Goal: Task Accomplishment & Management: Manage account settings

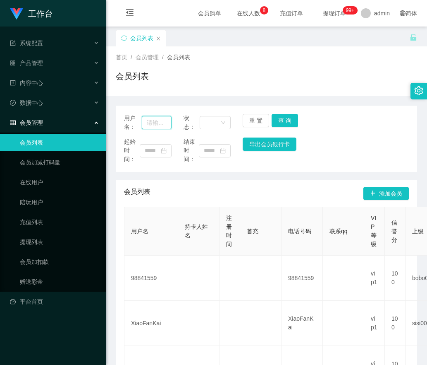
click at [161, 120] on input "text" at bounding box center [157, 122] width 30 height 13
paste input "13290173808"
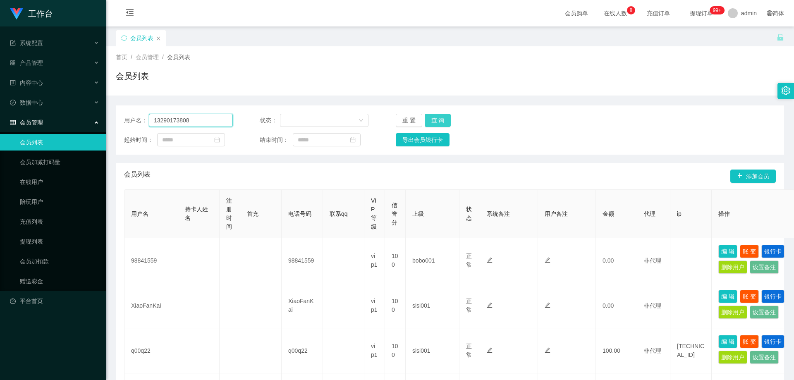
type input "13290173808"
click at [427, 121] on button "查 询" at bounding box center [438, 120] width 26 height 13
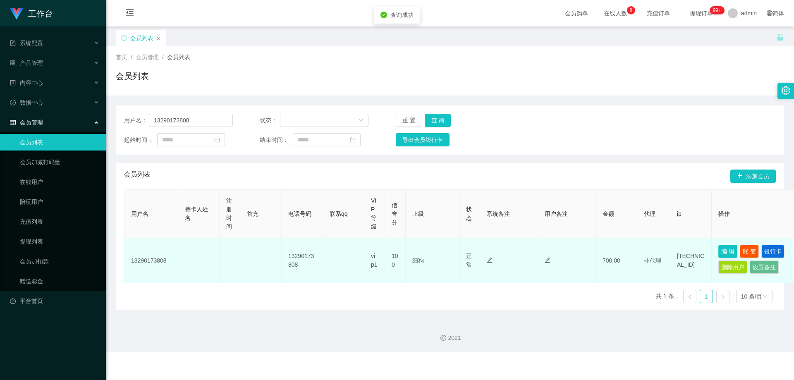
click at [427, 248] on button "编 辑" at bounding box center [728, 251] width 19 height 13
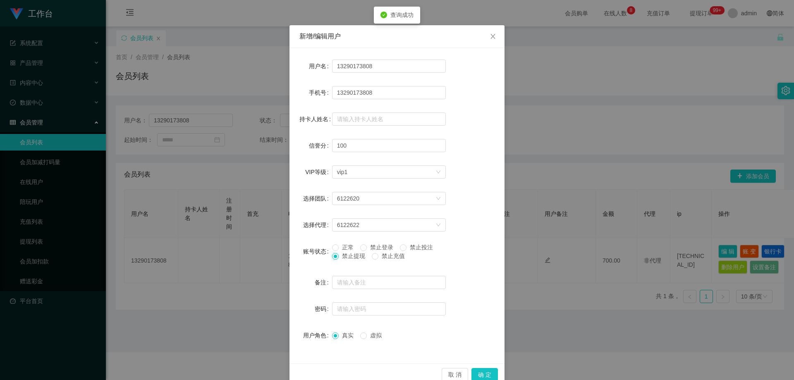
scroll to position [32, 0]
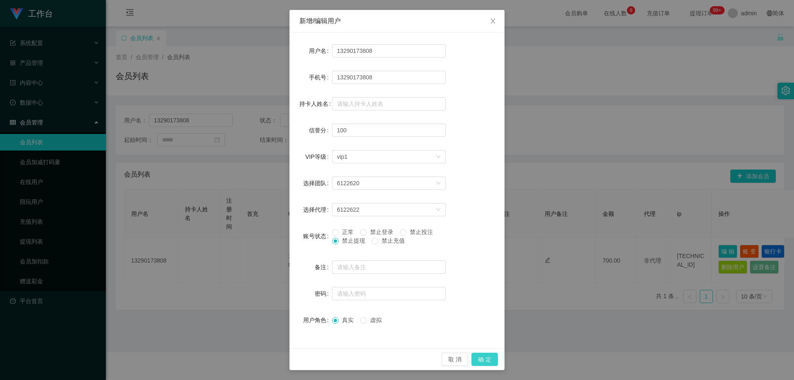
click at [427, 358] on button "确 定" at bounding box center [485, 359] width 26 height 13
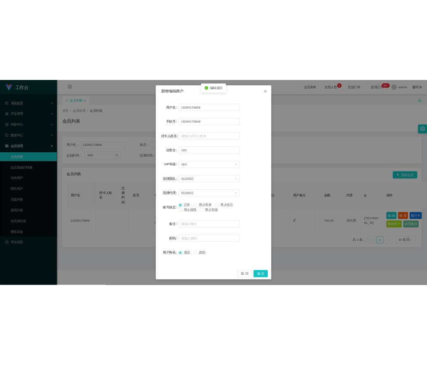
scroll to position [0, 0]
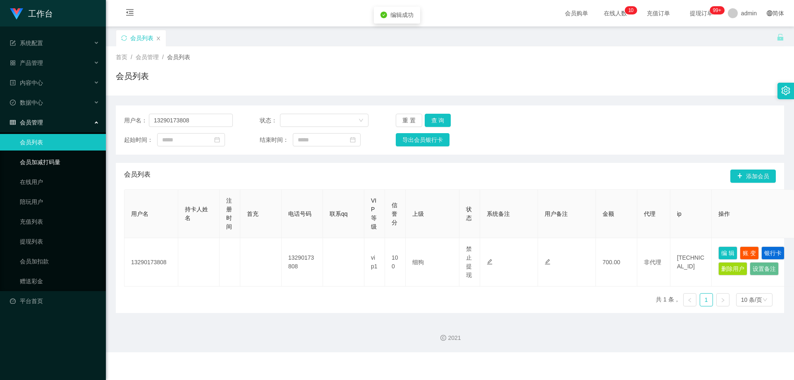
click at [44, 163] on link "会员加减打码量" at bounding box center [59, 162] width 79 height 17
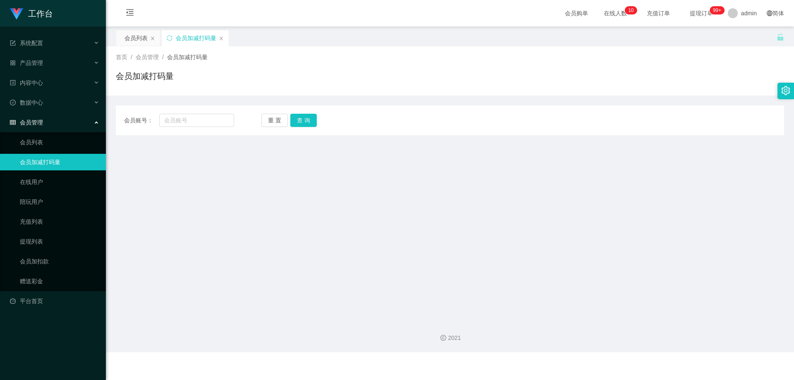
click at [224, 37] on div "会员加减打码量" at bounding box center [195, 38] width 67 height 16
click at [220, 38] on icon "图标: close" at bounding box center [221, 38] width 5 height 5
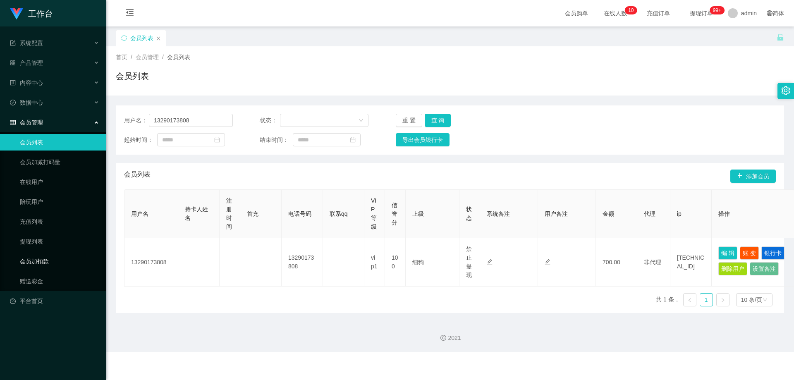
click at [38, 259] on link "会员加扣款" at bounding box center [59, 261] width 79 height 17
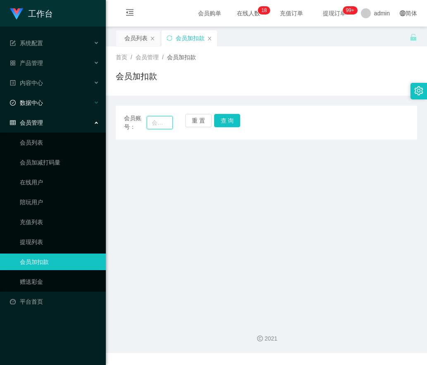
drag, startPoint x: 157, startPoint y: 121, endPoint x: 69, endPoint y: 107, distance: 89.7
click at [157, 121] on input "text" at bounding box center [160, 122] width 26 height 13
click at [160, 127] on input "text" at bounding box center [160, 122] width 26 height 13
paste input "weikon0812"
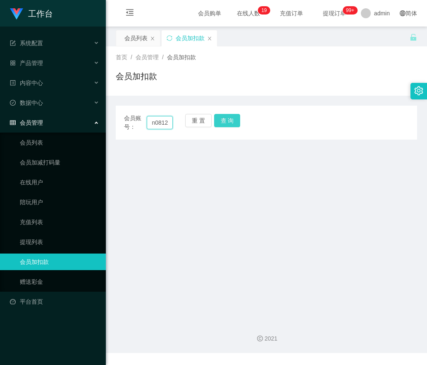
type input "weikon0812"
click at [224, 120] on button "查 询" at bounding box center [227, 120] width 26 height 13
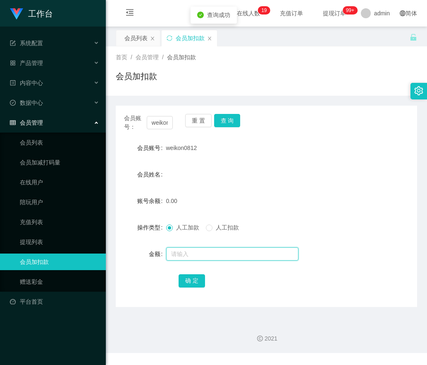
click at [174, 257] on input "text" at bounding box center [232, 253] width 132 height 13
type input "30"
click at [183, 280] on button "确 定" at bounding box center [192, 280] width 26 height 13
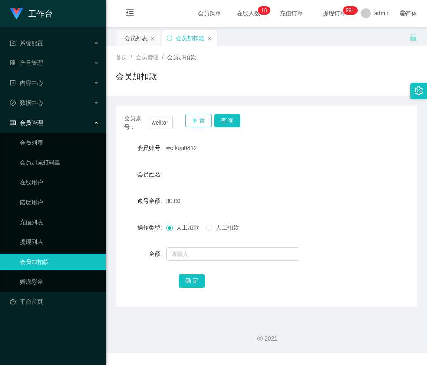
drag, startPoint x: 195, startPoint y: 119, endPoint x: 190, endPoint y: 120, distance: 5.0
click at [194, 119] on button "重 置" at bounding box center [198, 120] width 26 height 13
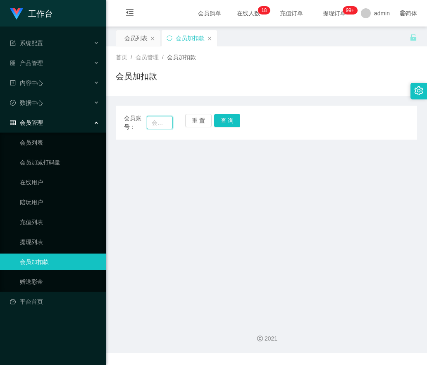
click at [154, 122] on input "text" at bounding box center [160, 122] width 26 height 13
paste input "hunghung91"
type input "hunghung91"
click at [226, 122] on button "查 询" at bounding box center [227, 120] width 26 height 13
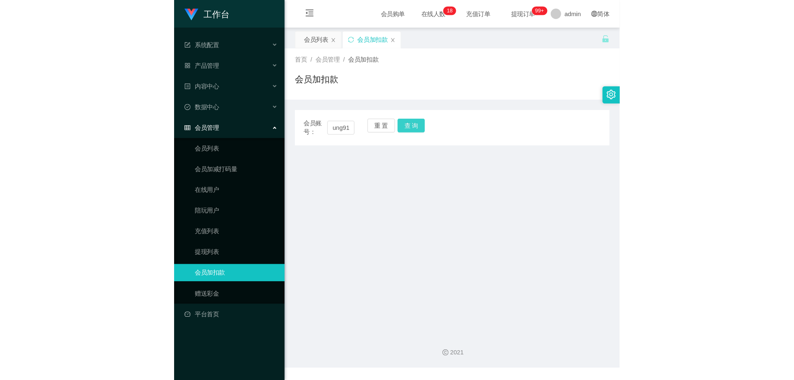
scroll to position [0, 0]
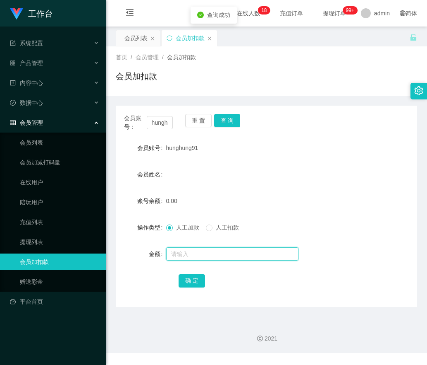
click at [182, 252] on input "text" at bounding box center [232, 253] width 132 height 13
type input "30"
click at [193, 282] on button "确 定" at bounding box center [192, 280] width 26 height 13
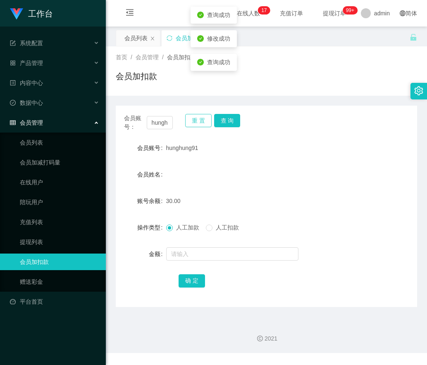
click at [197, 126] on button "重 置" at bounding box center [198, 120] width 26 height 13
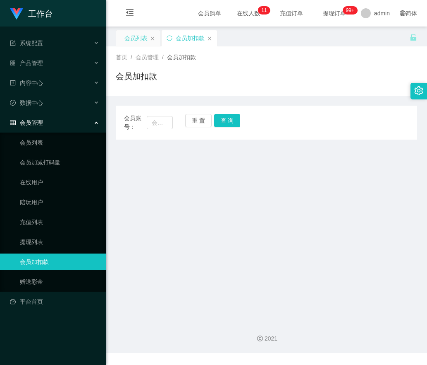
click at [134, 39] on div "会员列表" at bounding box center [136, 38] width 23 height 16
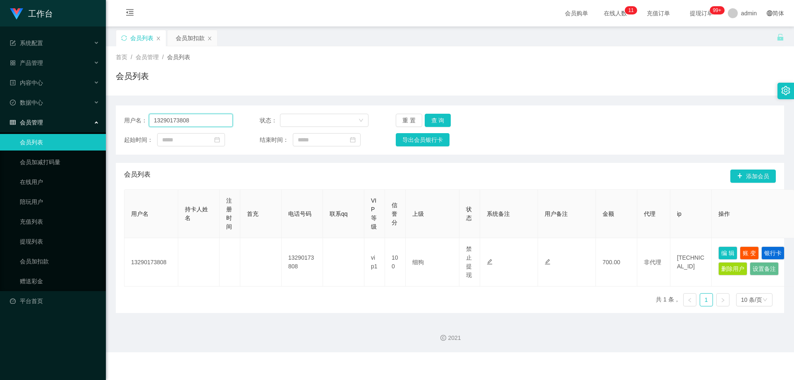
drag, startPoint x: 92, startPoint y: 122, endPoint x: 99, endPoint y: 130, distance: 10.9
click at [2, 122] on section "工作台 系统配置 产品管理 内容中心 数据中心 会员管理 会员列表 会员加减打码量 在线用户 陪玩用户 充值列表 提现列表 会员加扣款 赠送彩金 平台首页 保…" at bounding box center [397, 176] width 794 height 353
paste input "CHIAKH"
type input "CHIAKH"
click at [427, 123] on button "查 询" at bounding box center [438, 120] width 26 height 13
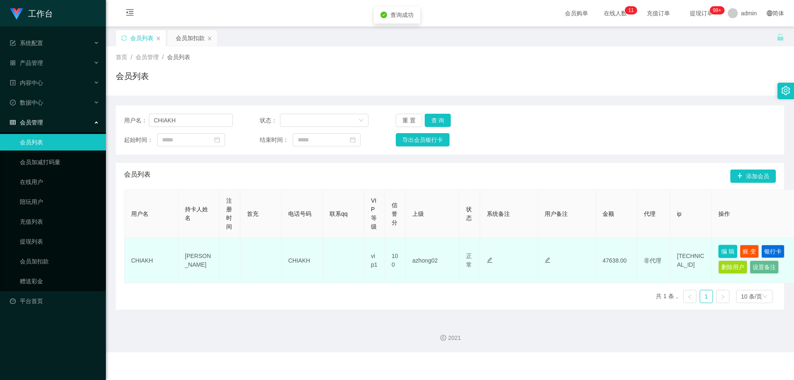
click at [427, 248] on button "编 辑" at bounding box center [728, 251] width 19 height 13
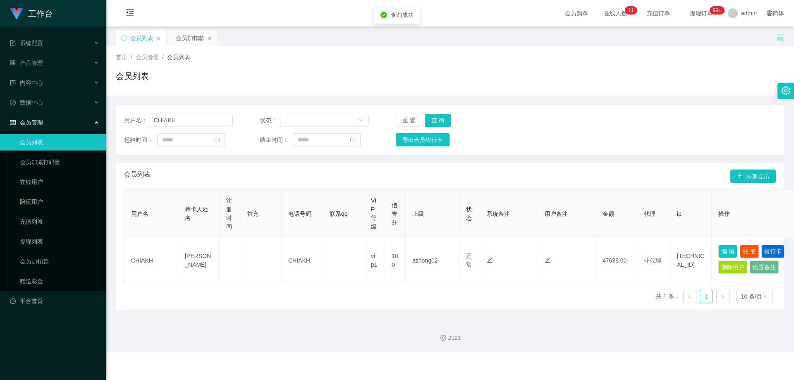
type input "CHIAKH"
type input "[PERSON_NAME]"
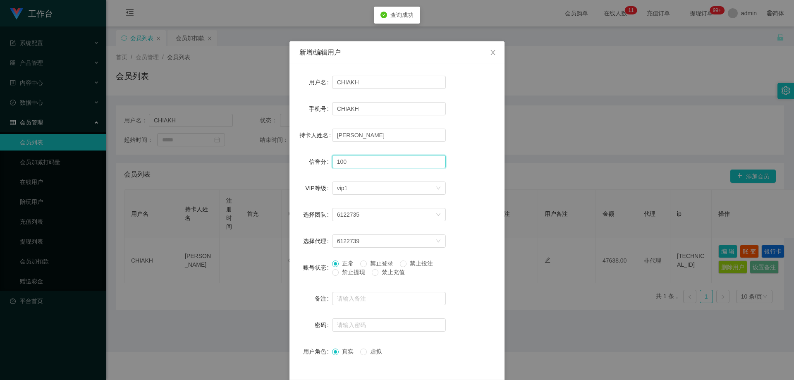
click at [254, 164] on div "新增/编辑用户 用户名 CHIAKH 手机号 CHIAKH 持卡人姓名 CHIA [PERSON_NAME] 信誉分 100 VIP等级 选择VIP等级 vi…" at bounding box center [397, 190] width 794 height 380
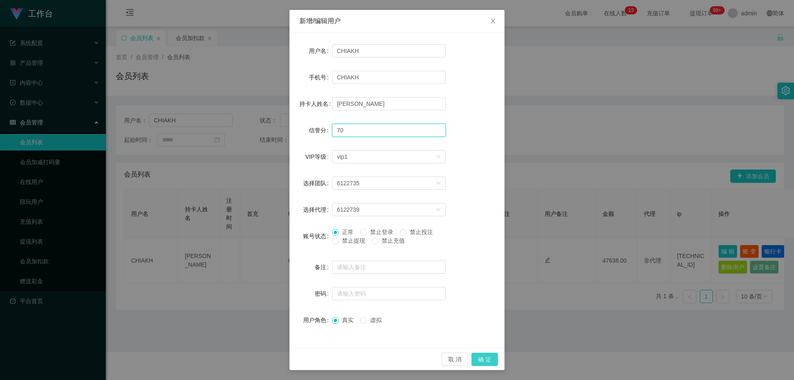
type input "70"
drag, startPoint x: 482, startPoint y: 361, endPoint x: 479, endPoint y: 357, distance: 4.5
click at [427, 360] on button "确 定" at bounding box center [485, 359] width 26 height 13
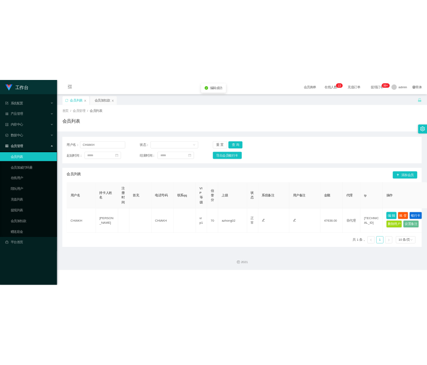
scroll to position [0, 0]
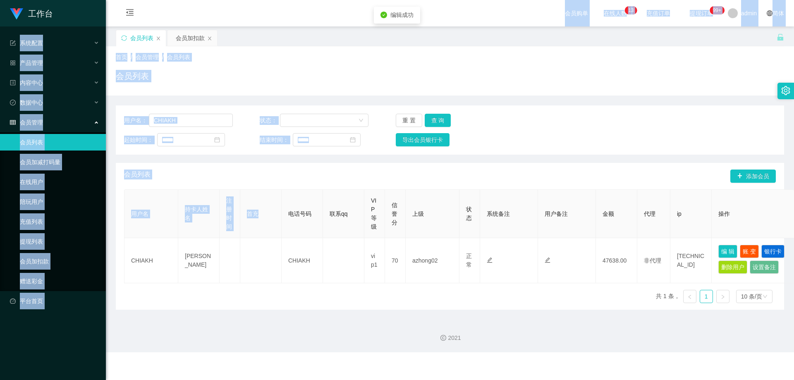
drag, startPoint x: 93, startPoint y: 24, endPoint x: 280, endPoint y: 200, distance: 256.7
click at [280, 200] on section "工作台 系统配置 产品管理 内容中心 数据中心 会员管理 会员列表 会员加减打码量 在线用户 陪玩用户 充值列表 提现列表 会员加扣款 赠送彩金 平台首页 保…" at bounding box center [397, 176] width 794 height 353
click at [206, 119] on input "CHIAKH" at bounding box center [191, 120] width 84 height 13
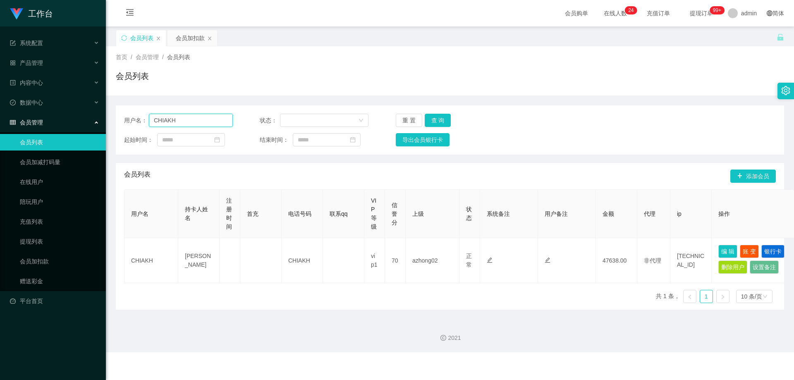
click at [206, 119] on input "CHIAKH" at bounding box center [191, 120] width 84 height 13
paste input "lekzai450"
type input "lekzai450"
click at [427, 118] on button "查 询" at bounding box center [438, 120] width 26 height 13
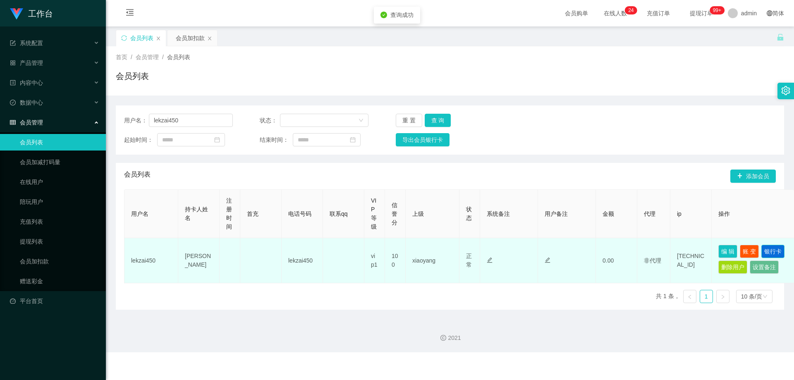
click at [427, 247] on button "银行卡" at bounding box center [773, 251] width 23 height 13
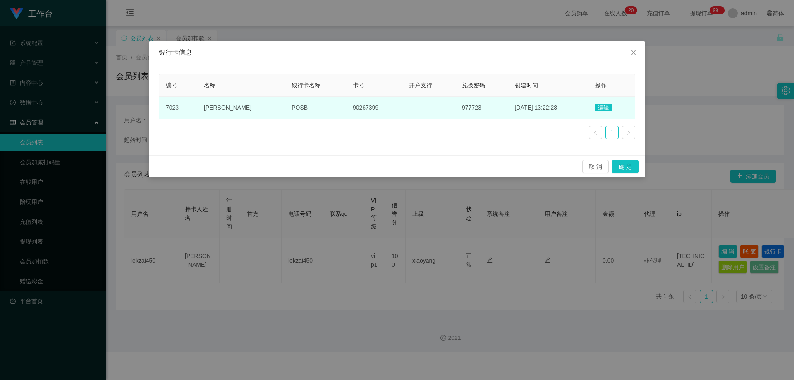
click at [385, 108] on td "90267399" at bounding box center [374, 108] width 57 height 22
click at [427, 109] on span "编辑" at bounding box center [603, 107] width 17 height 7
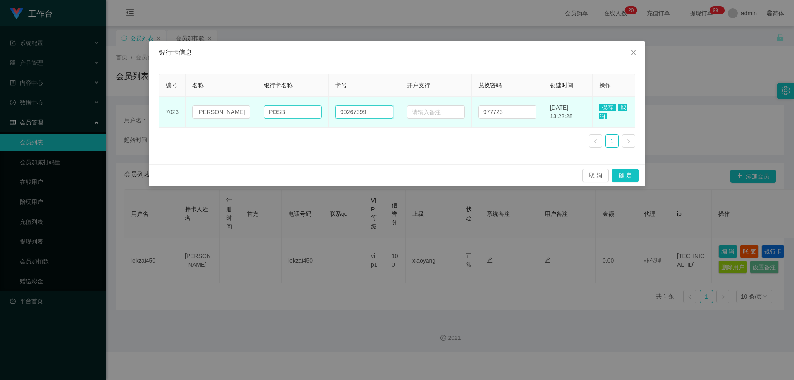
drag, startPoint x: 379, startPoint y: 114, endPoint x: 269, endPoint y: 114, distance: 110.1
click at [269, 114] on tr "7023 [PERSON_NAME] POSB 90267399 977723 [DATE] 13:22:28 保存 取消" at bounding box center [397, 112] width 476 height 31
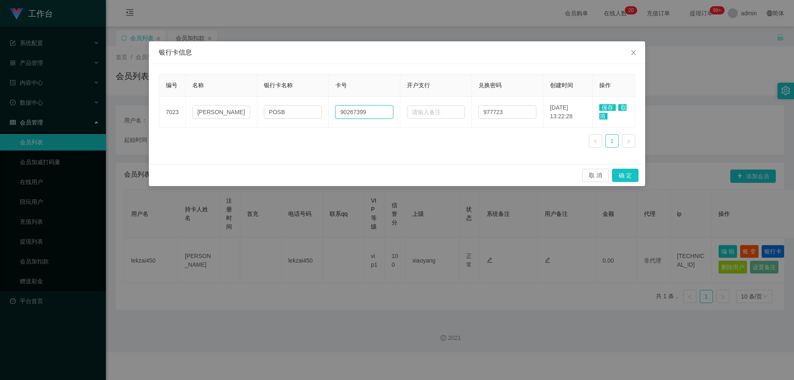
paste input "6"
type input "90267369"
drag, startPoint x: 602, startPoint y: 106, endPoint x: 608, endPoint y: 118, distance: 12.4
click at [427, 106] on span "保存" at bounding box center [608, 107] width 17 height 7
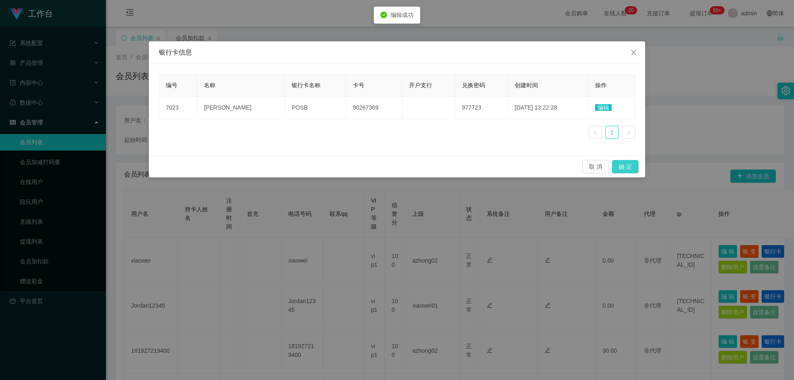
click at [427, 168] on button "确 定" at bounding box center [625, 166] width 26 height 13
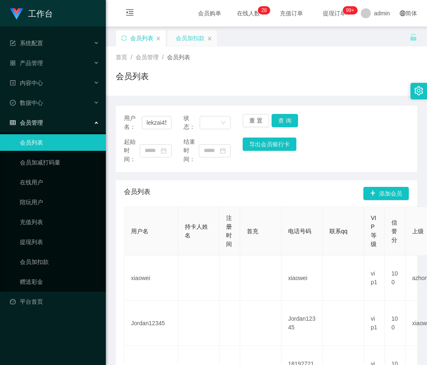
click at [187, 42] on div "会员加扣款" at bounding box center [190, 38] width 29 height 16
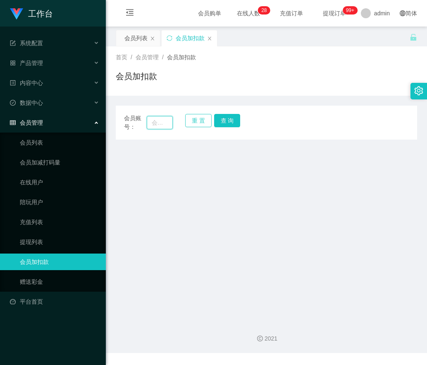
drag, startPoint x: 170, startPoint y: 124, endPoint x: 209, endPoint y: 124, distance: 38.9
click at [175, 124] on div "会员账号： 重 置 查 询" at bounding box center [267, 122] width 302 height 17
paste input "ctan66"
type input "ctan66"
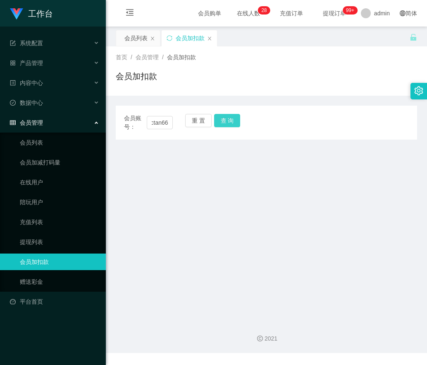
click at [223, 122] on button "查 询" at bounding box center [227, 120] width 26 height 13
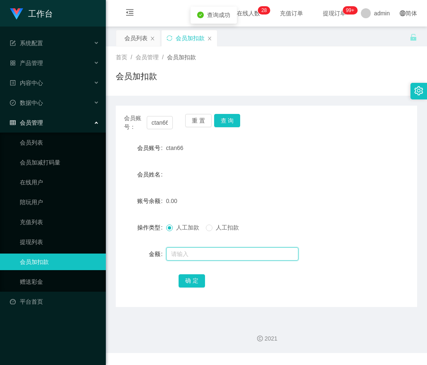
click at [188, 247] on input "text" at bounding box center [232, 253] width 132 height 13
type input "2"
type input "30"
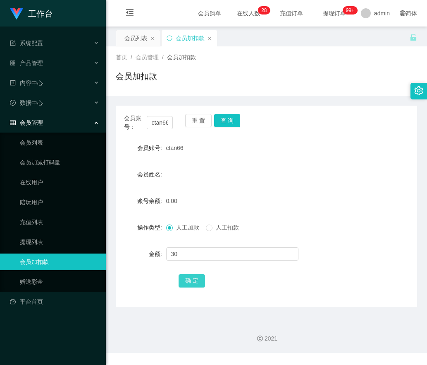
click at [189, 285] on button "确 定" at bounding box center [192, 280] width 26 height 13
click at [201, 120] on button "重 置" at bounding box center [198, 120] width 26 height 13
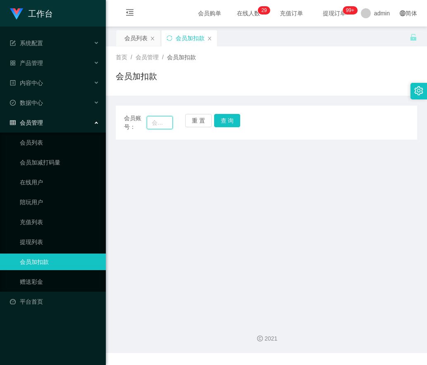
click at [166, 125] on input "text" at bounding box center [160, 122] width 26 height 13
paste input "0185727658"
type input "0185727658"
click at [221, 119] on button "查 询" at bounding box center [227, 120] width 26 height 13
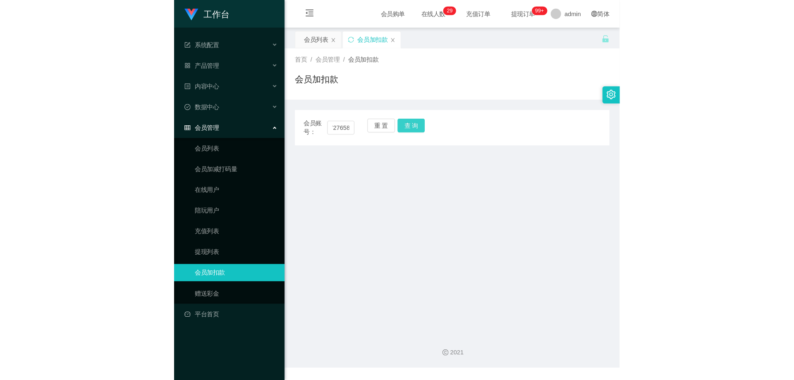
scroll to position [0, 0]
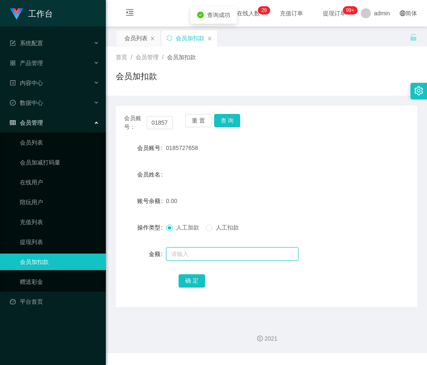
click at [193, 257] on input "text" at bounding box center [232, 253] width 132 height 13
type input "30"
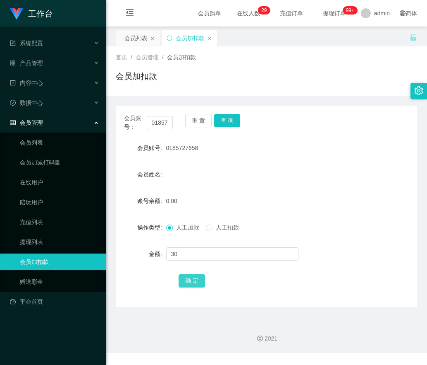
click at [195, 287] on button "确 定" at bounding box center [192, 280] width 26 height 13
click at [199, 124] on button "重 置" at bounding box center [198, 120] width 26 height 13
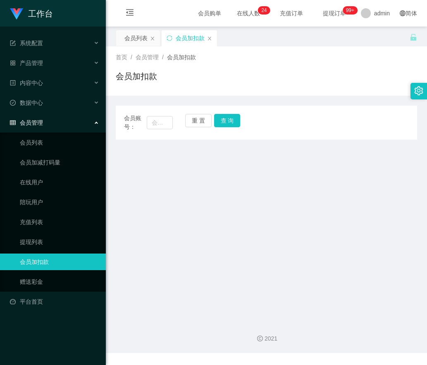
drag, startPoint x: 137, startPoint y: 43, endPoint x: 180, endPoint y: 41, distance: 42.3
click at [137, 43] on div "会员列表" at bounding box center [136, 38] width 23 height 16
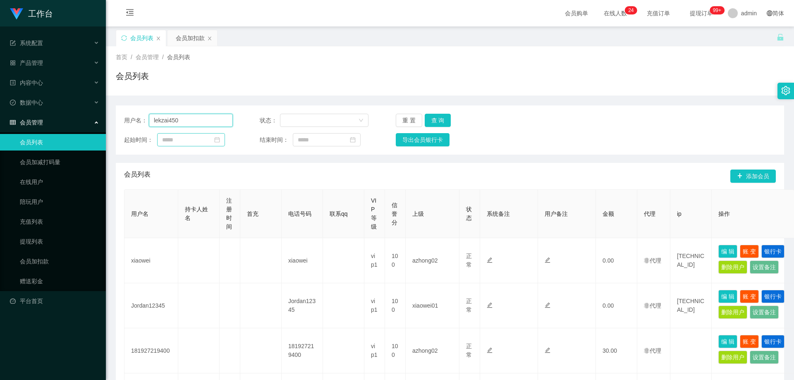
drag, startPoint x: 119, startPoint y: 125, endPoint x: 209, endPoint y: 140, distance: 91.5
click at [53, 128] on section "工作台 系统配置 产品管理 内容中心 数据中心 会员管理 会员列表 会员加减打码量 在线用户 陪玩用户 充值列表 提现列表 会员加扣款 赠送彩金 平台首页 保…" at bounding box center [397, 377] width 794 height 754
paste input "85292216"
type input "85292216"
drag, startPoint x: 433, startPoint y: 120, endPoint x: 455, endPoint y: 124, distance: 22.3
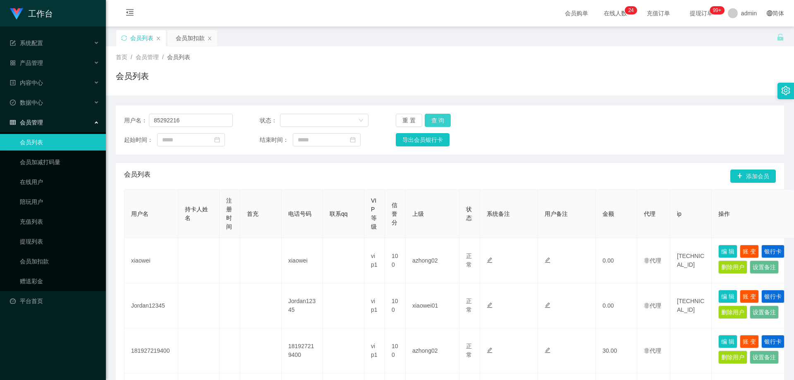
click at [427, 120] on button "查 询" at bounding box center [438, 120] width 26 height 13
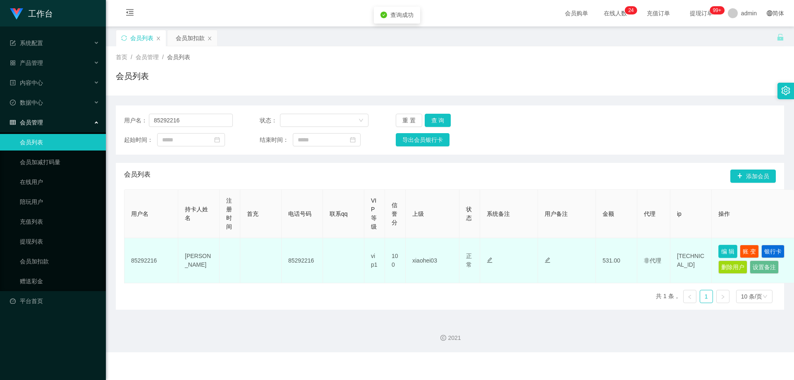
click at [427, 252] on button "编 辑" at bounding box center [728, 251] width 19 height 13
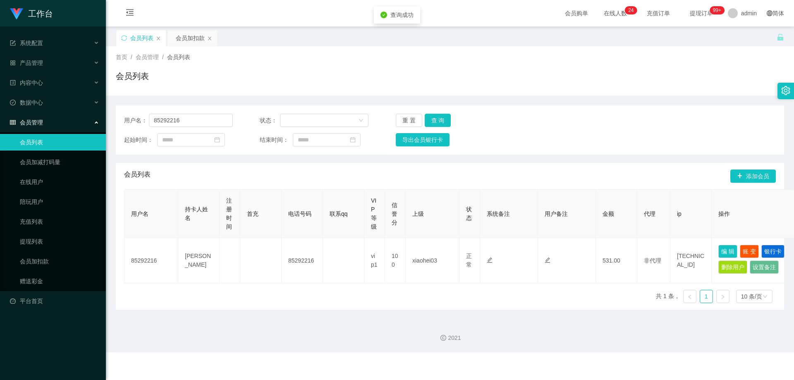
type input "85292216"
type input "[PERSON_NAME]"
type input "100"
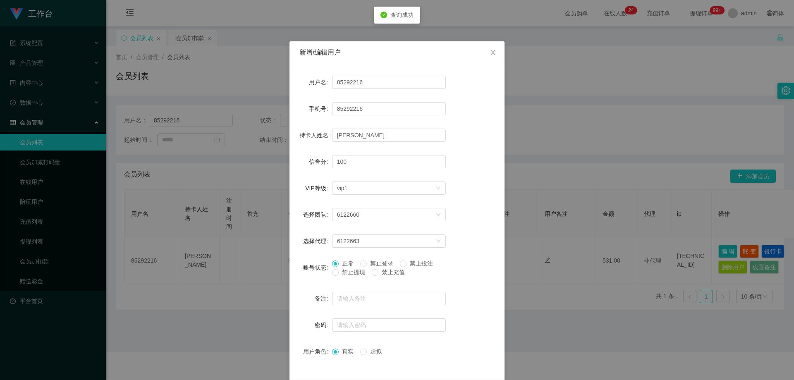
drag, startPoint x: 351, startPoint y: 272, endPoint x: 384, endPoint y: 293, distance: 39.3
click at [353, 274] on span "禁止提现" at bounding box center [354, 272] width 30 height 7
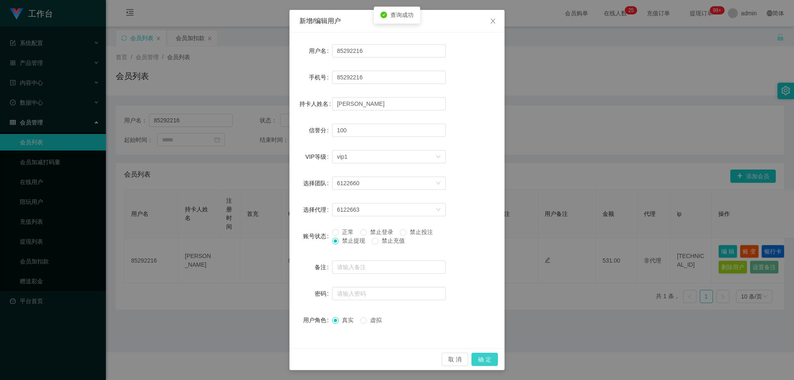
drag, startPoint x: 487, startPoint y: 357, endPoint x: 685, endPoint y: 156, distance: 282.6
click at [427, 357] on button "确 定" at bounding box center [485, 359] width 26 height 13
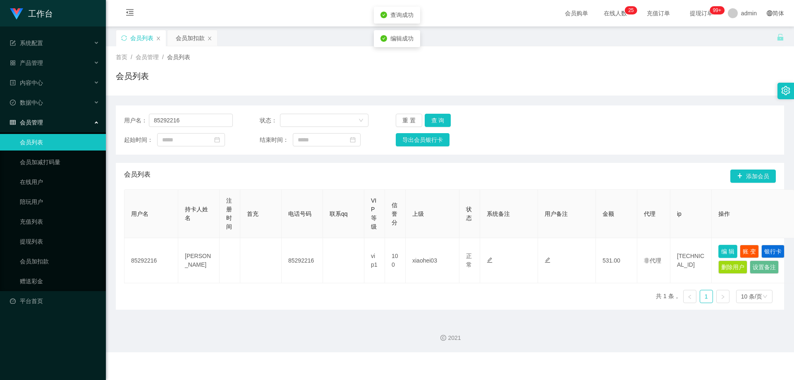
scroll to position [0, 0]
drag, startPoint x: 171, startPoint y: 129, endPoint x: 72, endPoint y: 129, distance: 98.9
click at [72, 129] on section "工作台 系统配置 产品管理 内容中心 数据中心 会员管理 会员列表 会员加减打码量 在线用户 陪玩用户 充值列表 提现列表 会员加扣款 赠送彩金 平台首页 保…" at bounding box center [397, 176] width 794 height 353
paste input "98987318"
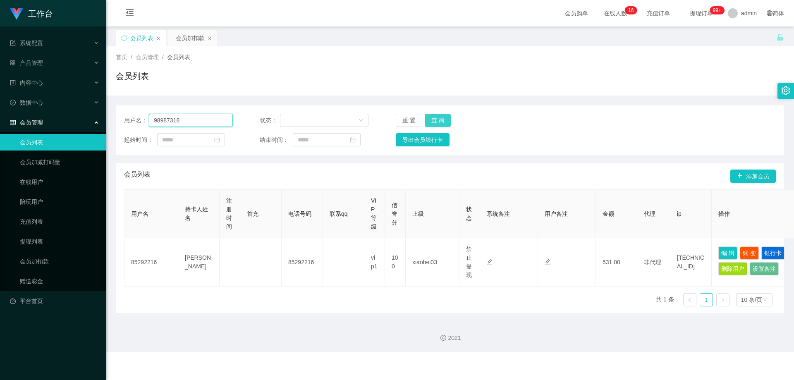
type input "98987318"
drag, startPoint x: 440, startPoint y: 121, endPoint x: 486, endPoint y: 150, distance: 54.3
click at [427, 121] on button "查 询" at bounding box center [438, 120] width 26 height 13
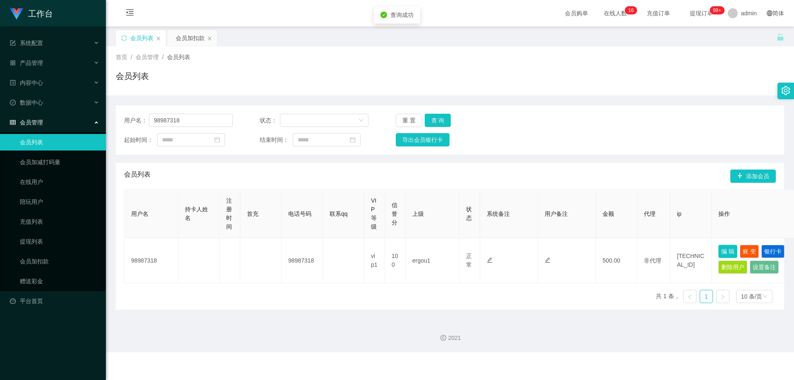
drag, startPoint x: 732, startPoint y: 250, endPoint x: 725, endPoint y: 251, distance: 6.8
click at [427, 250] on button "编 辑" at bounding box center [728, 251] width 19 height 13
type input "98987318"
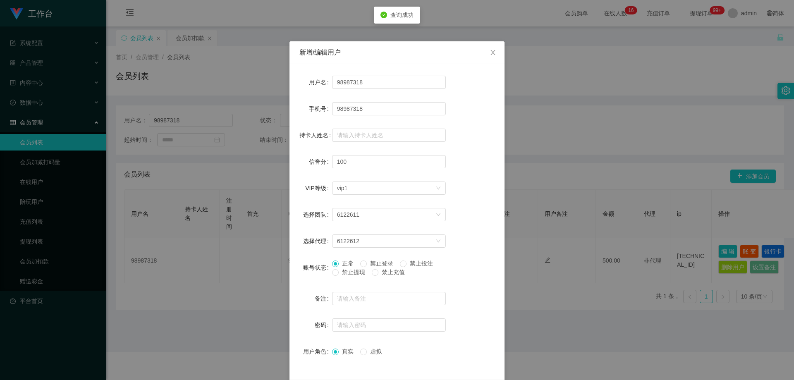
drag, startPoint x: 350, startPoint y: 271, endPoint x: 365, endPoint y: 280, distance: 17.5
click at [350, 271] on span "禁止提现" at bounding box center [354, 272] width 30 height 7
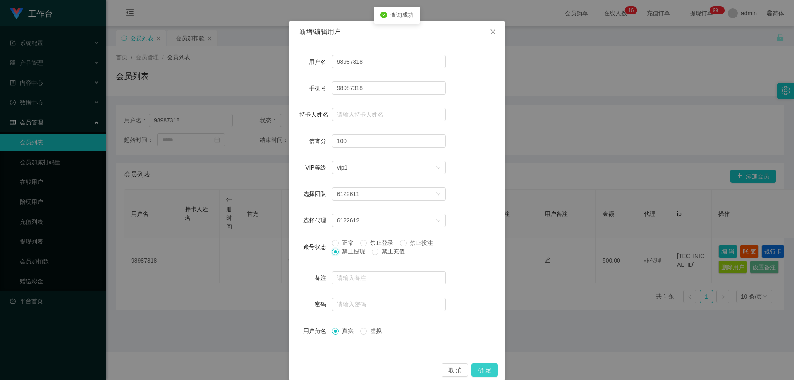
scroll to position [32, 0]
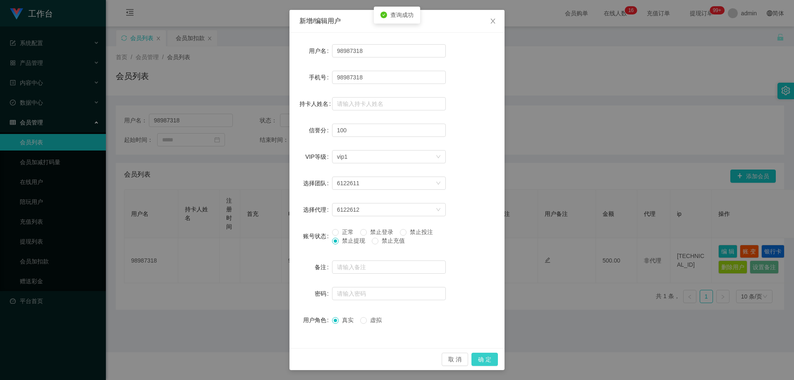
drag, startPoint x: 480, startPoint y: 356, endPoint x: 735, endPoint y: 55, distance: 395.1
click at [427, 356] on button "确 定" at bounding box center [485, 359] width 26 height 13
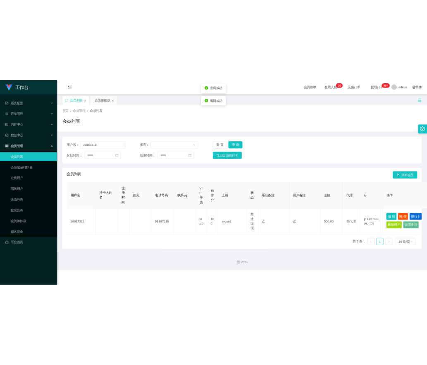
scroll to position [0, 0]
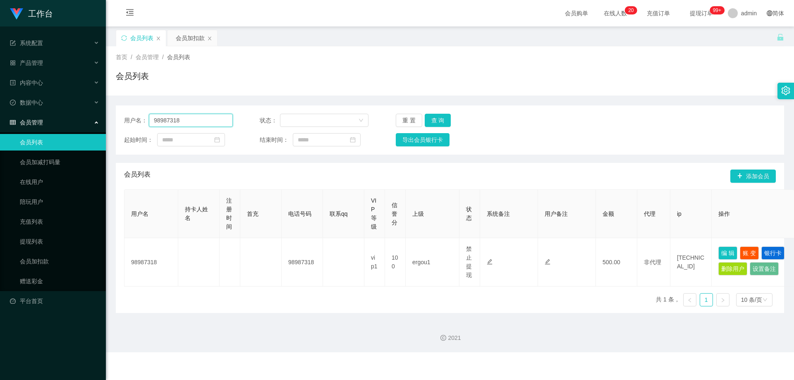
drag, startPoint x: 188, startPoint y: 119, endPoint x: 77, endPoint y: 125, distance: 111.5
click at [77, 125] on section "工作台 系统配置 产品管理 内容中心 数据中心 会员管理 会员列表 会员加减打码量 在线用户 陪玩用户 充值列表 提现列表 会员加扣款 赠送彩金 平台首页 保…" at bounding box center [397, 176] width 794 height 353
paste input "weikon0812"
type input "weikon0812"
click at [427, 118] on button "查 询" at bounding box center [438, 120] width 26 height 13
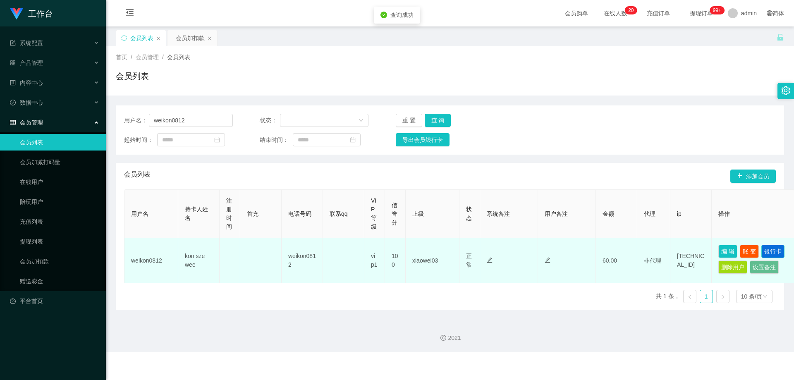
click at [427, 253] on button "银行卡" at bounding box center [773, 251] width 23 height 13
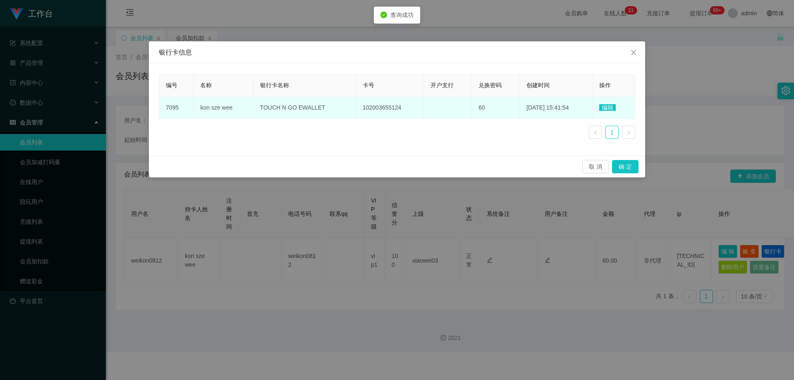
click at [427, 107] on span "编辑" at bounding box center [608, 107] width 17 height 7
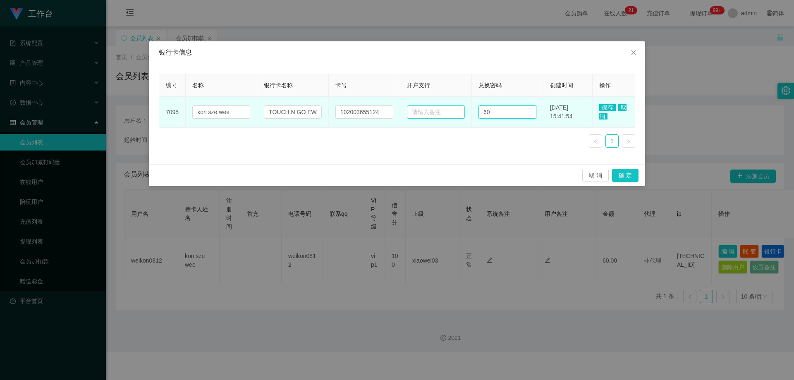
click at [427, 113] on tr "7095 kon sze wee TOUCH N GO EWALLET 102003655124 60 [DATE] 15:41:54 保存 取消" at bounding box center [397, 112] width 476 height 31
paste input "789123"
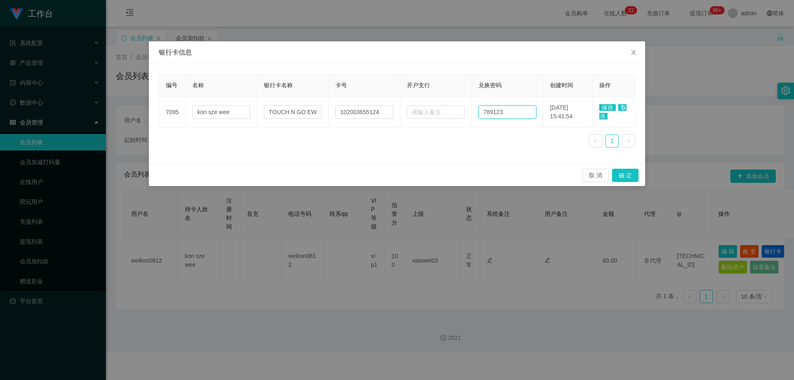
type input "789123"
click at [427, 108] on span "保存" at bounding box center [608, 107] width 17 height 7
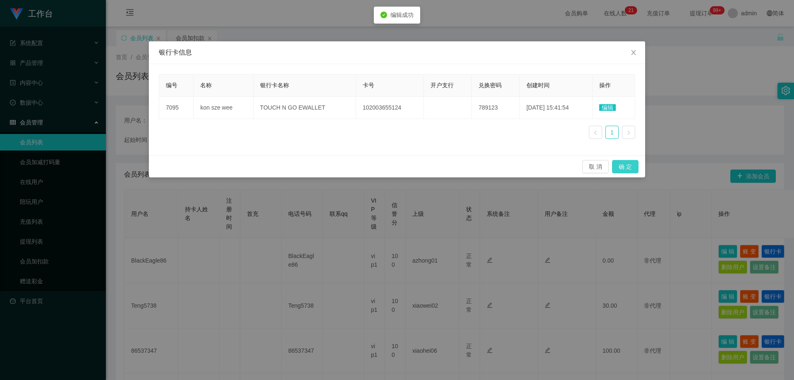
click at [427, 168] on button "确 定" at bounding box center [625, 166] width 26 height 13
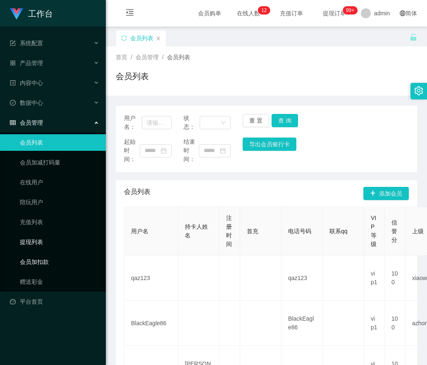
drag, startPoint x: 46, startPoint y: 258, endPoint x: 88, endPoint y: 234, distance: 48.2
click at [46, 258] on link "会员加扣款" at bounding box center [59, 261] width 79 height 17
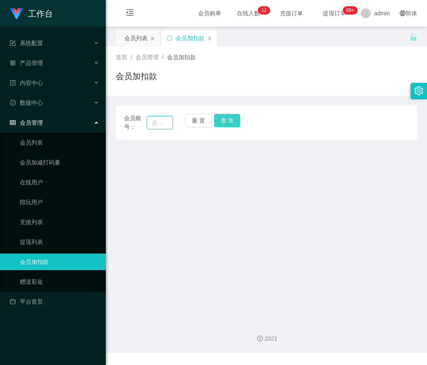
drag, startPoint x: 152, startPoint y: 122, endPoint x: 214, endPoint y: 125, distance: 62.2
click at [154, 122] on input "text" at bounding box center [160, 122] width 26 height 13
paste input "100057473870"
type input "100057473870"
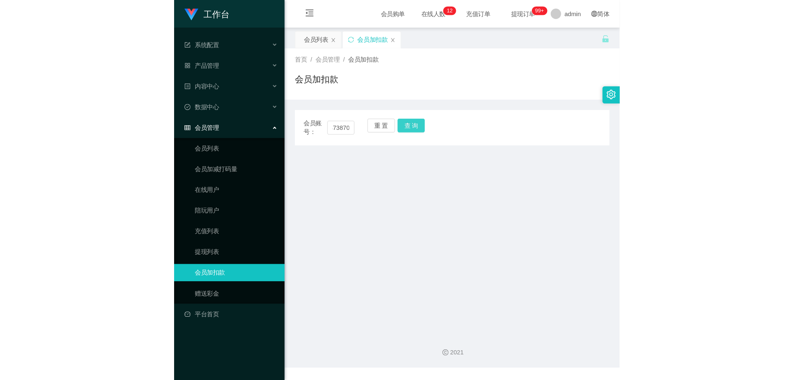
scroll to position [0, 0]
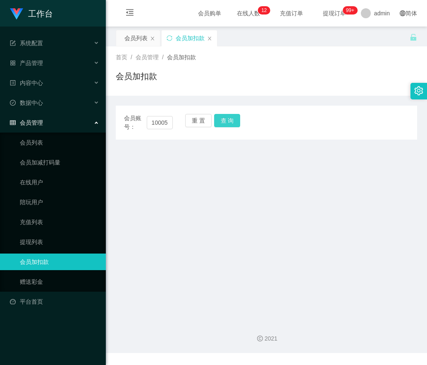
drag, startPoint x: 228, startPoint y: 121, endPoint x: 228, endPoint y: 127, distance: 5.8
click at [228, 121] on button "查 询" at bounding box center [227, 120] width 26 height 13
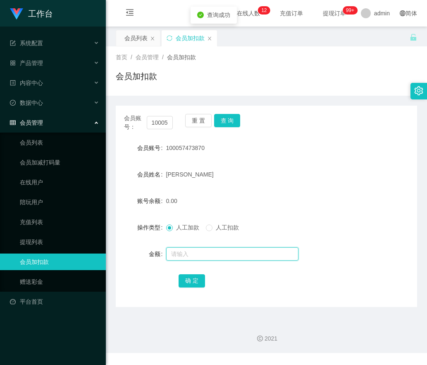
click at [173, 253] on input "text" at bounding box center [232, 253] width 132 height 13
type input "100"
click at [191, 278] on button "确 定" at bounding box center [192, 280] width 26 height 13
click at [135, 37] on div "会员列表" at bounding box center [136, 38] width 23 height 16
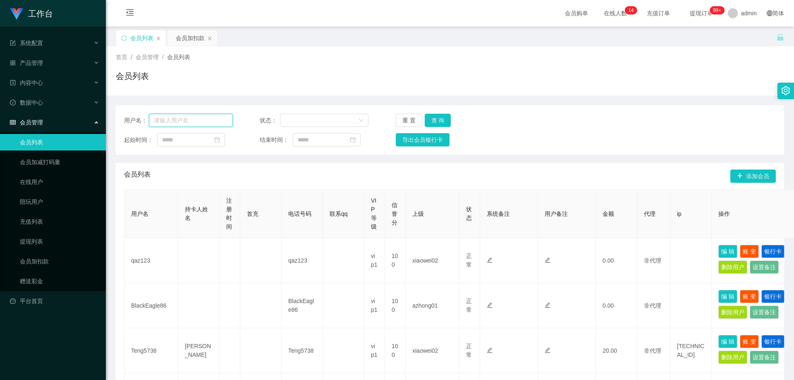
click at [179, 118] on input "text" at bounding box center [191, 120] width 84 height 13
paste input "Tony9233"
type input "Tony9233"
click at [427, 123] on button "查 询" at bounding box center [438, 120] width 26 height 13
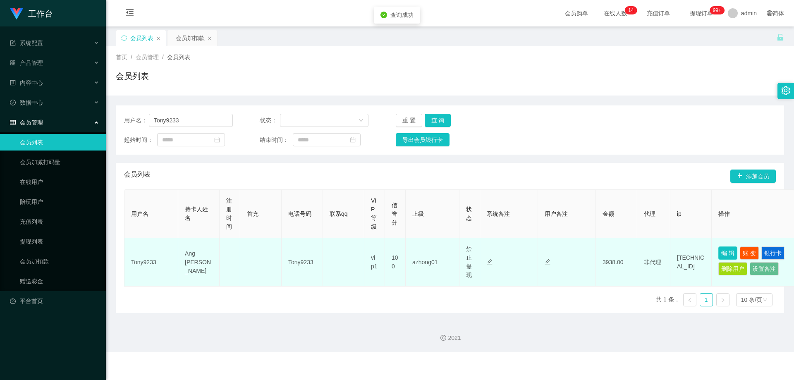
click at [427, 253] on button "编 辑" at bounding box center [728, 253] width 19 height 13
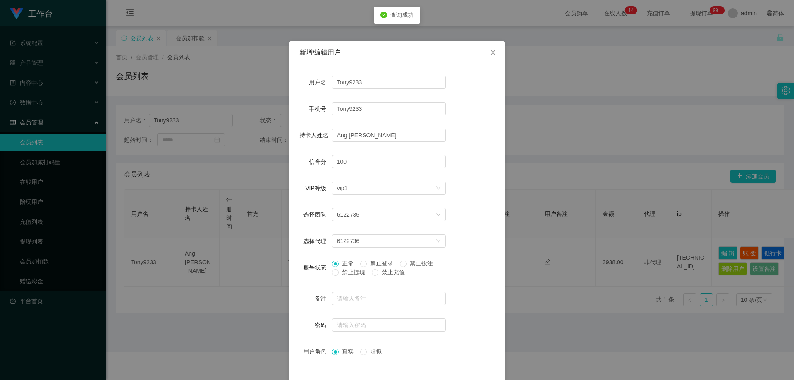
click at [381, 264] on span "禁止登录" at bounding box center [382, 263] width 30 height 7
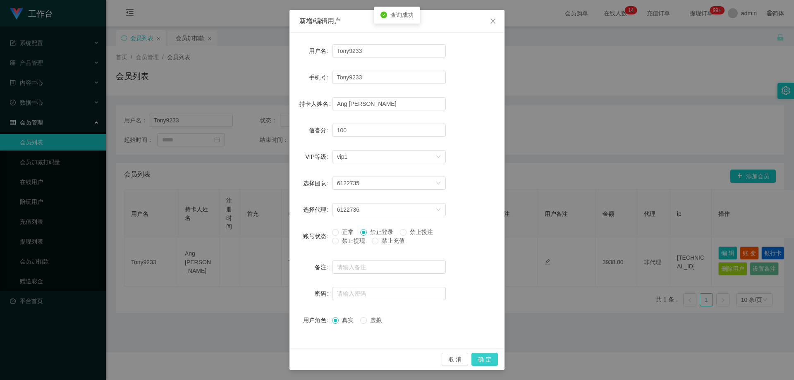
click at [427, 360] on button "确 定" at bounding box center [485, 359] width 26 height 13
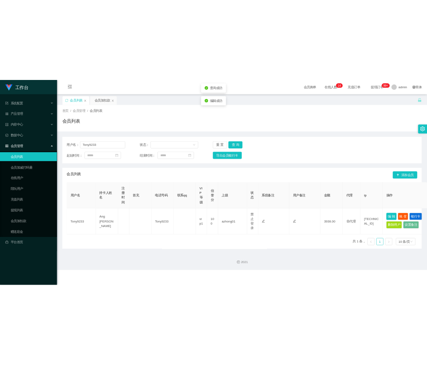
scroll to position [0, 0]
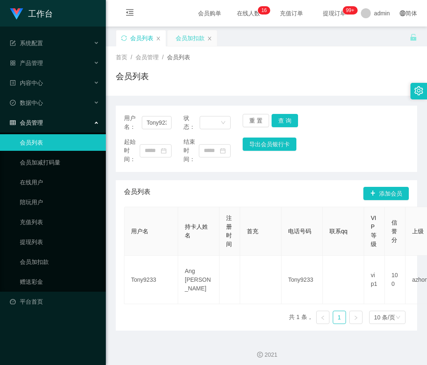
drag, startPoint x: 181, startPoint y: 36, endPoint x: 180, endPoint y: 41, distance: 5.4
click at [181, 36] on div "会员加扣款" at bounding box center [190, 38] width 29 height 16
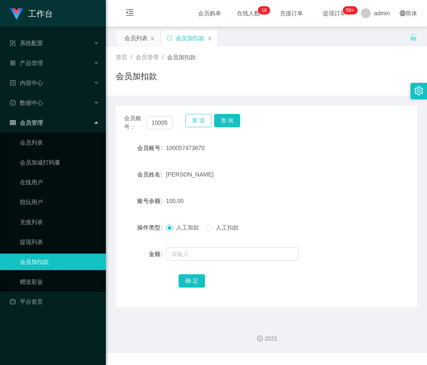
click at [188, 120] on button "重 置" at bounding box center [198, 120] width 26 height 13
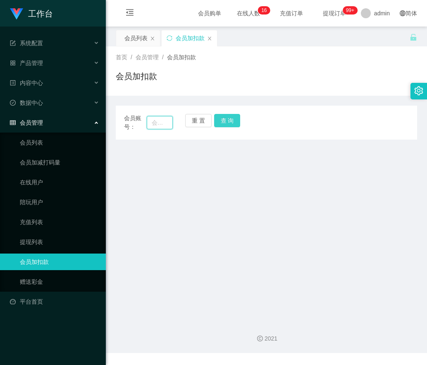
drag, startPoint x: 161, startPoint y: 125, endPoint x: 214, endPoint y: 125, distance: 53.4
click at [163, 125] on input "text" at bounding box center [160, 122] width 26 height 13
paste input "qq123"
type input "qq123"
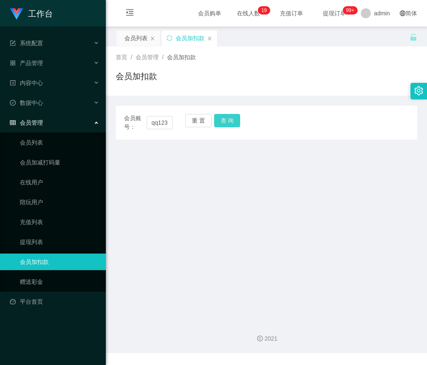
click at [224, 122] on button "查 询" at bounding box center [227, 120] width 26 height 13
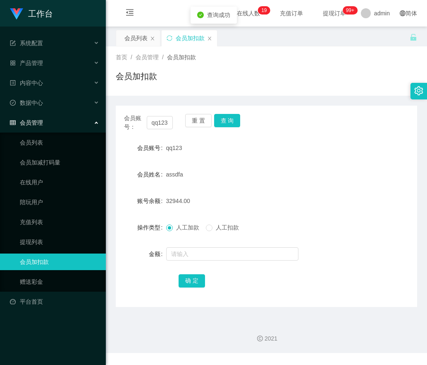
click at [186, 260] on div at bounding box center [254, 253] width 176 height 17
click at [191, 251] on input "text" at bounding box center [232, 253] width 132 height 13
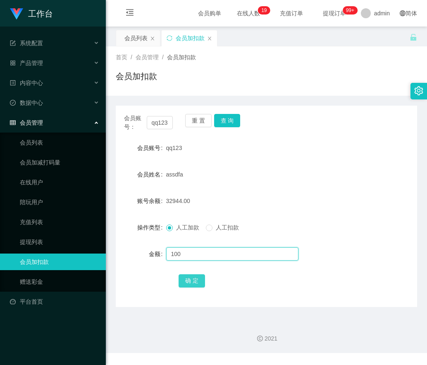
type input "100"
click at [192, 278] on button "确 定" at bounding box center [192, 280] width 26 height 13
click at [192, 118] on button "重 置" at bounding box center [198, 120] width 26 height 13
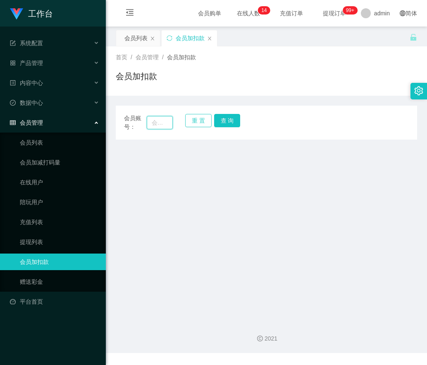
drag, startPoint x: 153, startPoint y: 123, endPoint x: 202, endPoint y: 123, distance: 49.7
click at [154, 123] on input "text" at bounding box center [160, 122] width 26 height 13
paste input "hunghung91"
type input "hunghung91"
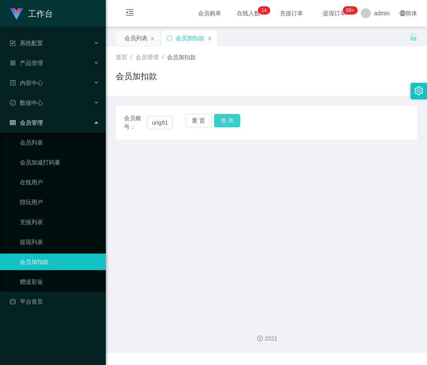
click at [222, 123] on button "查 询" at bounding box center [227, 120] width 26 height 13
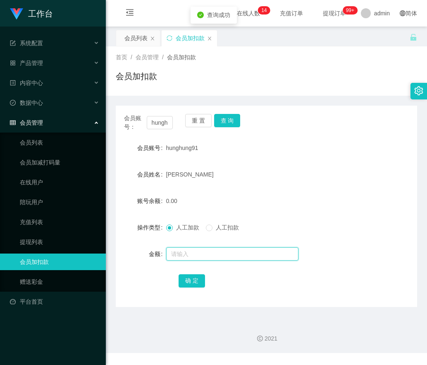
click at [181, 255] on input "text" at bounding box center [232, 253] width 132 height 13
type input "100"
click at [190, 284] on button "确 定" at bounding box center [192, 280] width 26 height 13
